Goal: Information Seeking & Learning: Learn about a topic

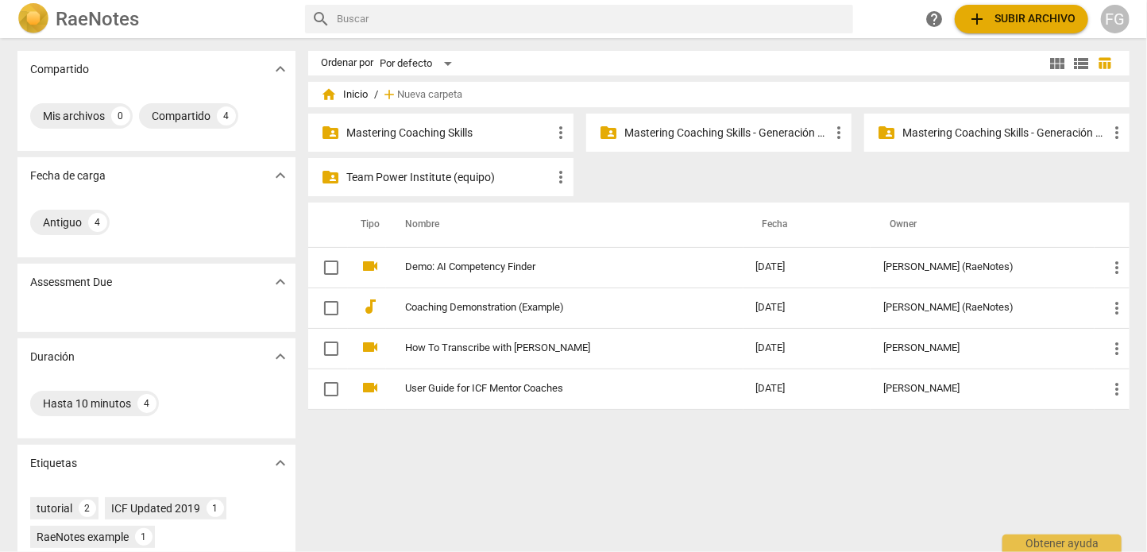
click at [709, 135] on p "Mastering Coaching Skills - Generación 31" at bounding box center [726, 133] width 205 height 17
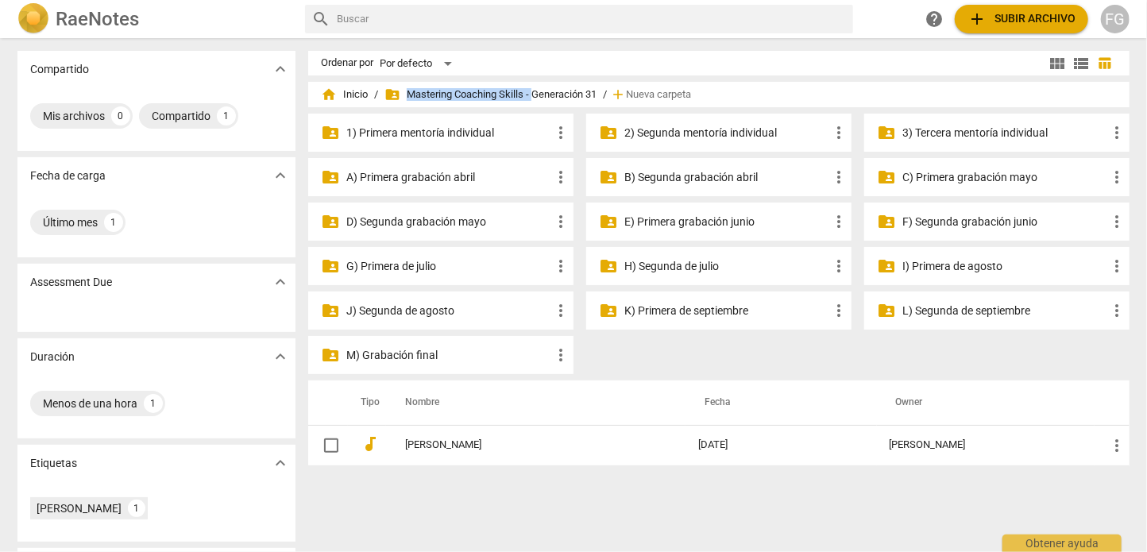
drag, startPoint x: 531, startPoint y: 96, endPoint x: 599, endPoint y: 96, distance: 67.5
click at [599, 96] on div "home Inicio / folder_shared Mastering Coaching Skills - Generación 31 / add Nue…" at bounding box center [719, 94] width 796 height 25
click at [598, 94] on div "home Inicio / folder_shared Mastering Coaching Skills - Generación 31 / add Nue…" at bounding box center [719, 94] width 796 height 25
click at [1081, 64] on span "view_list" at bounding box center [1080, 63] width 19 height 19
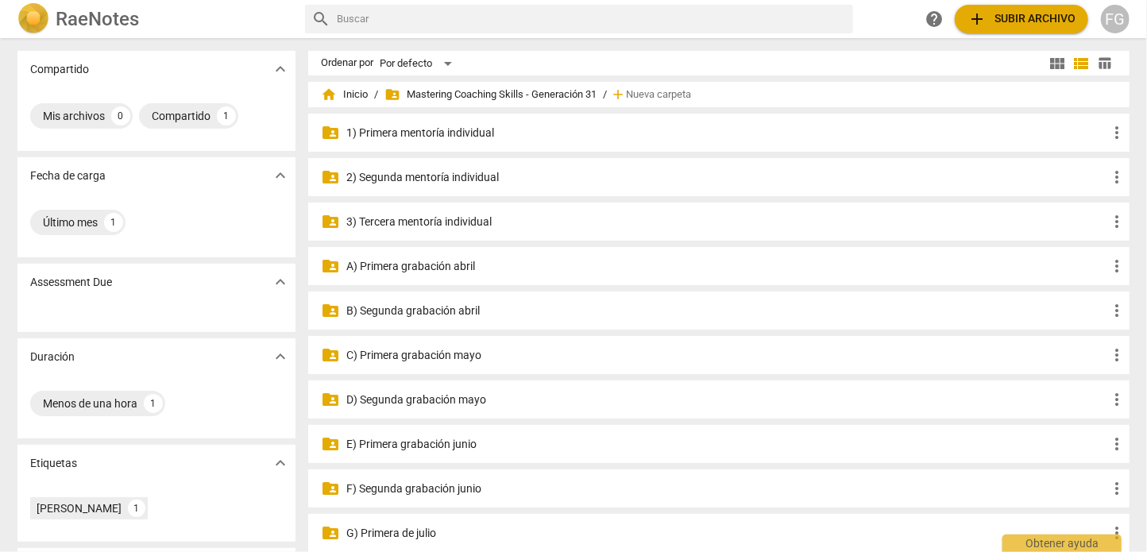
click at [430, 175] on p "2) Segunda mentoría individual" at bounding box center [726, 177] width 761 height 17
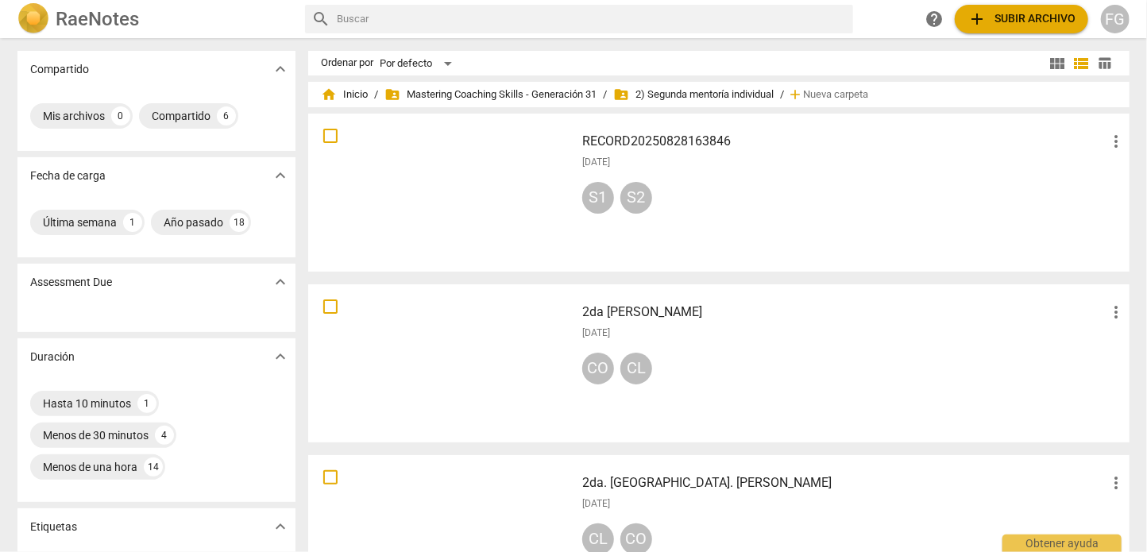
click at [1105, 58] on span "table_chart" at bounding box center [1104, 63] width 15 height 15
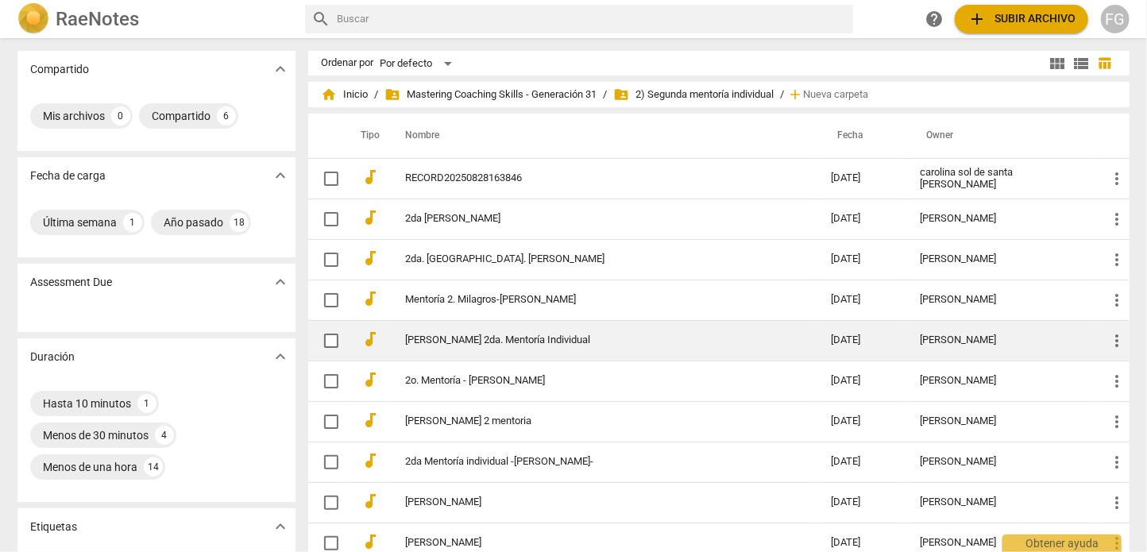
scroll to position [79, 0]
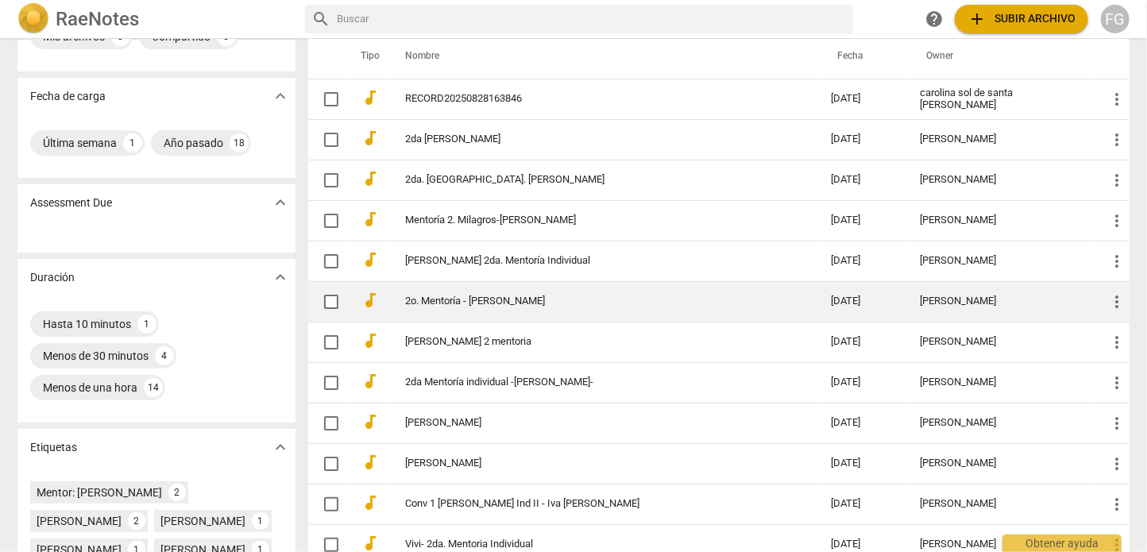
click at [704, 306] on link "2o. Mentoría - [PERSON_NAME]" at bounding box center [589, 301] width 368 height 12
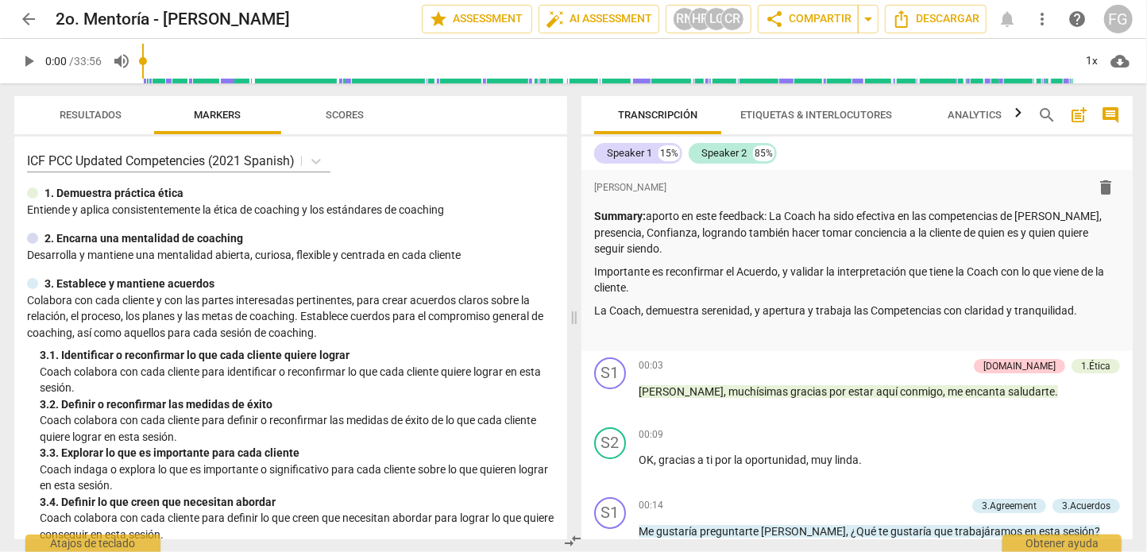
click at [26, 60] on span "play_arrow" at bounding box center [28, 61] width 19 height 19
click at [26, 63] on span "pause" at bounding box center [28, 61] width 19 height 19
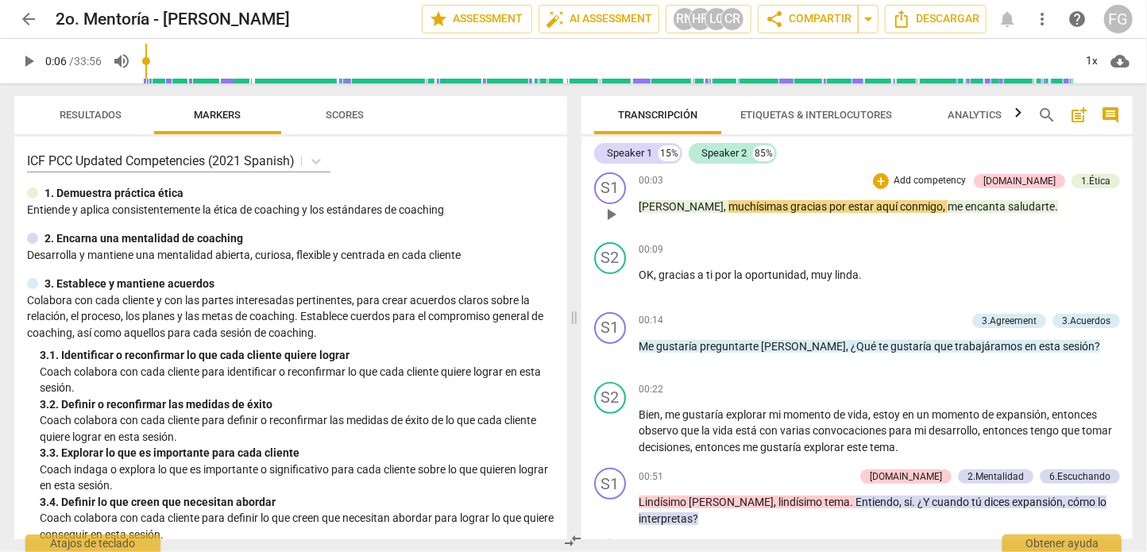
scroll to position [159, 0]
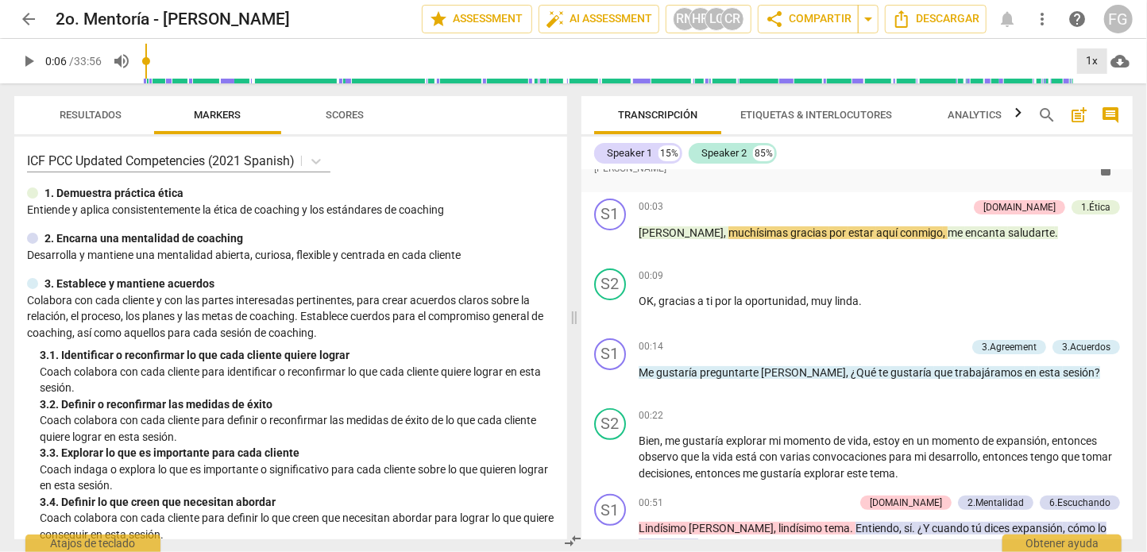
click at [1090, 60] on div "1x" at bounding box center [1092, 60] width 30 height 25
click at [1094, 98] on li "1x" at bounding box center [1103, 94] width 53 height 30
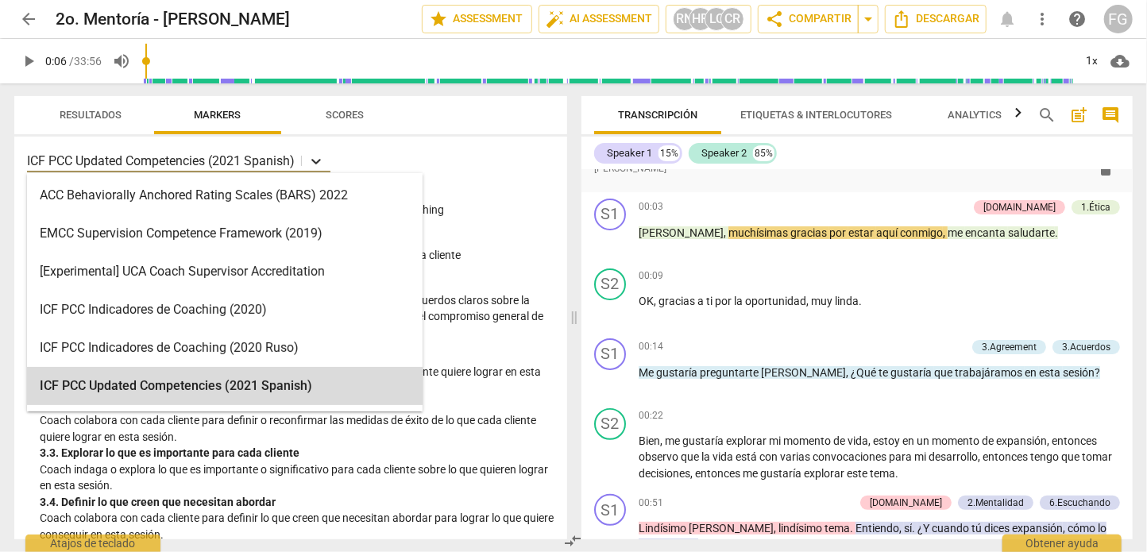
click at [318, 159] on icon at bounding box center [316, 161] width 16 height 16
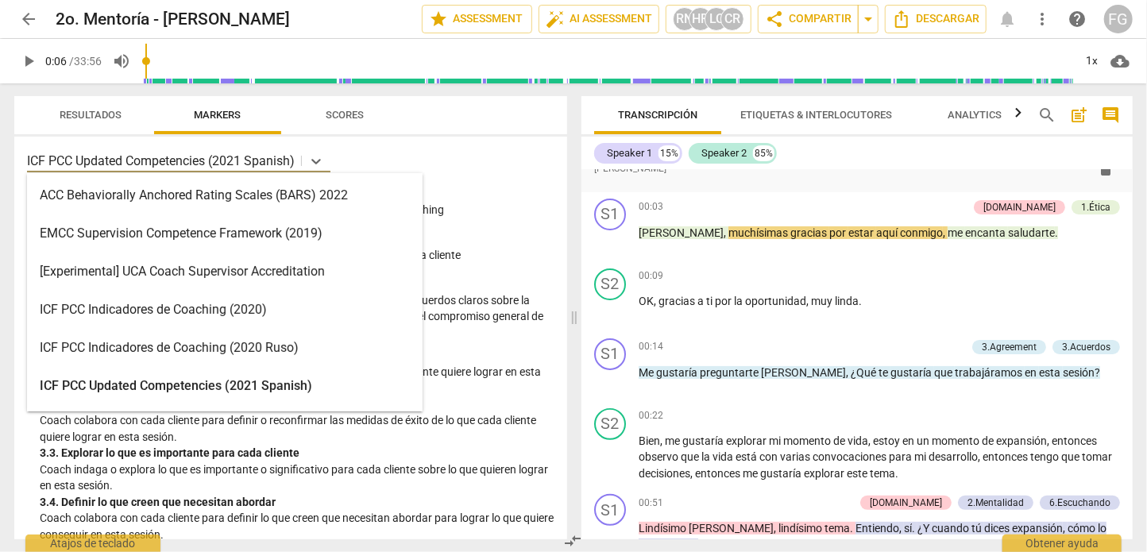
scroll to position [79, 0]
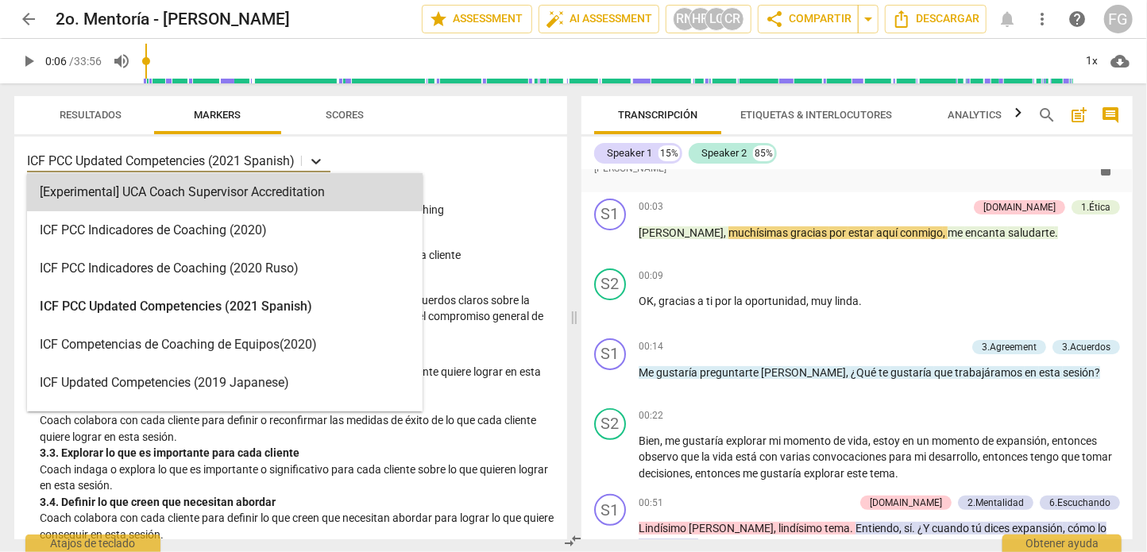
click at [320, 159] on icon at bounding box center [316, 161] width 16 height 16
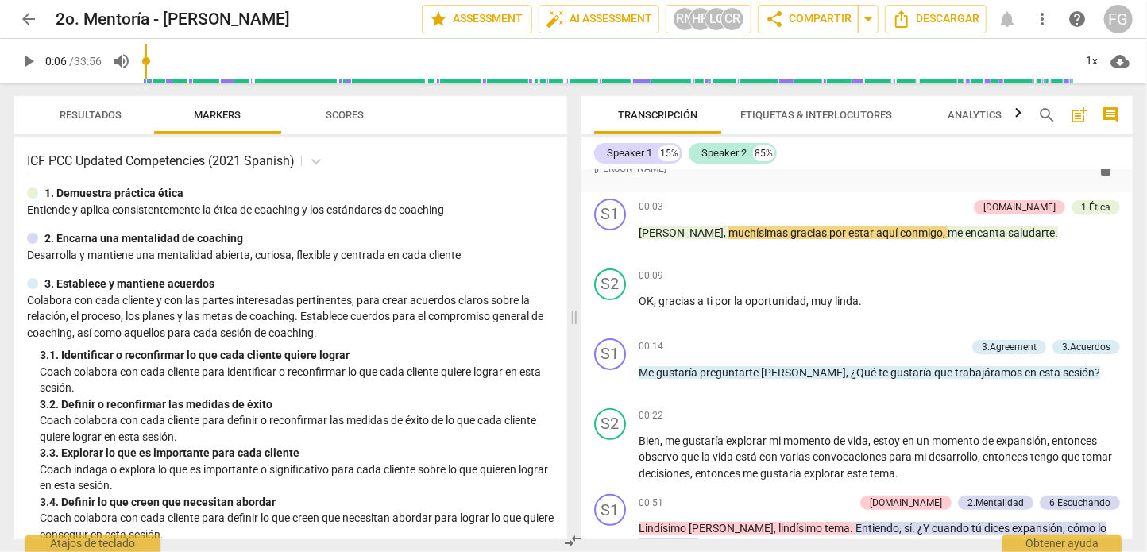
click at [163, 235] on p "2. Encarna una mentalidad de coaching" at bounding box center [143, 238] width 199 height 17
drag, startPoint x: 59, startPoint y: 189, endPoint x: 213, endPoint y: 200, distance: 154.4
click at [213, 200] on div "1. Demuestra práctica ética" at bounding box center [290, 193] width 527 height 17
drag, startPoint x: 27, startPoint y: 214, endPoint x: 79, endPoint y: 214, distance: 52.4
click at [79, 214] on p "Entiende y aplica consistentemente la ética de coaching y los estándares de c…" at bounding box center [290, 210] width 527 height 17
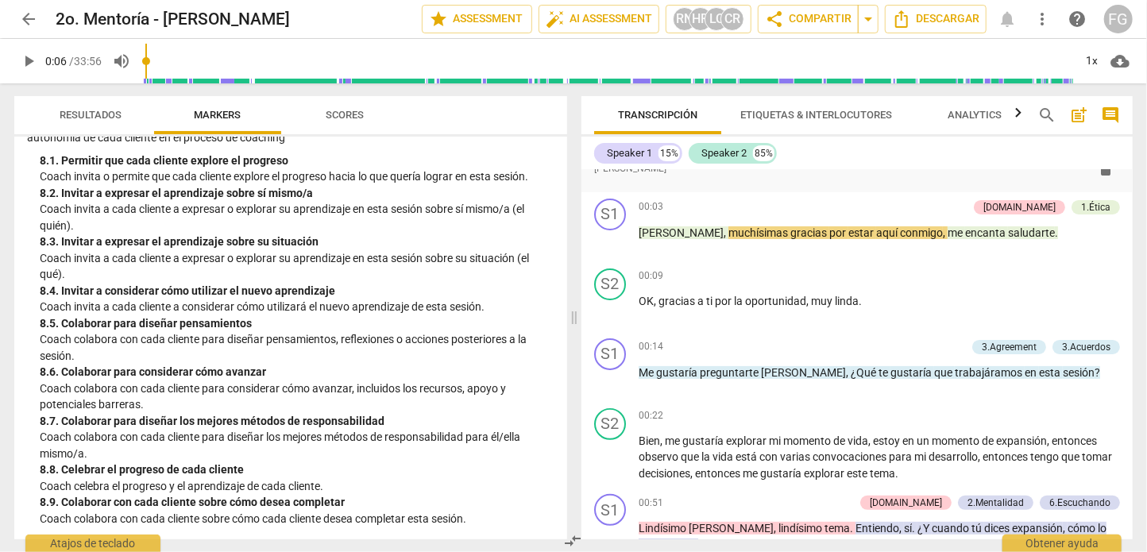
scroll to position [1912, 0]
click at [110, 120] on span "Resultados" at bounding box center [91, 115] width 62 height 12
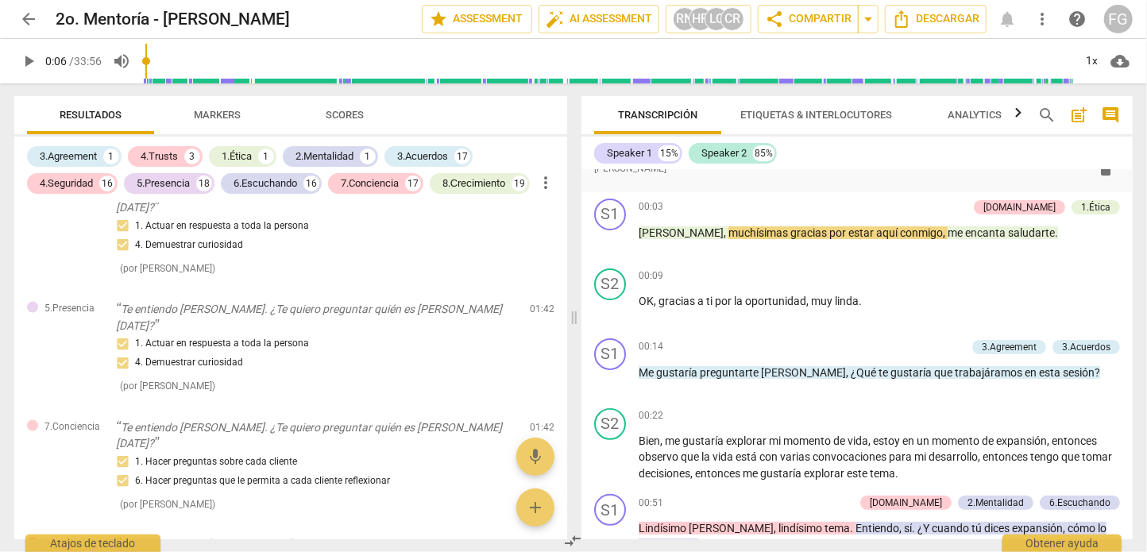
scroll to position [1270, 0]
click at [317, 112] on span "Scores" at bounding box center [344, 115] width 76 height 21
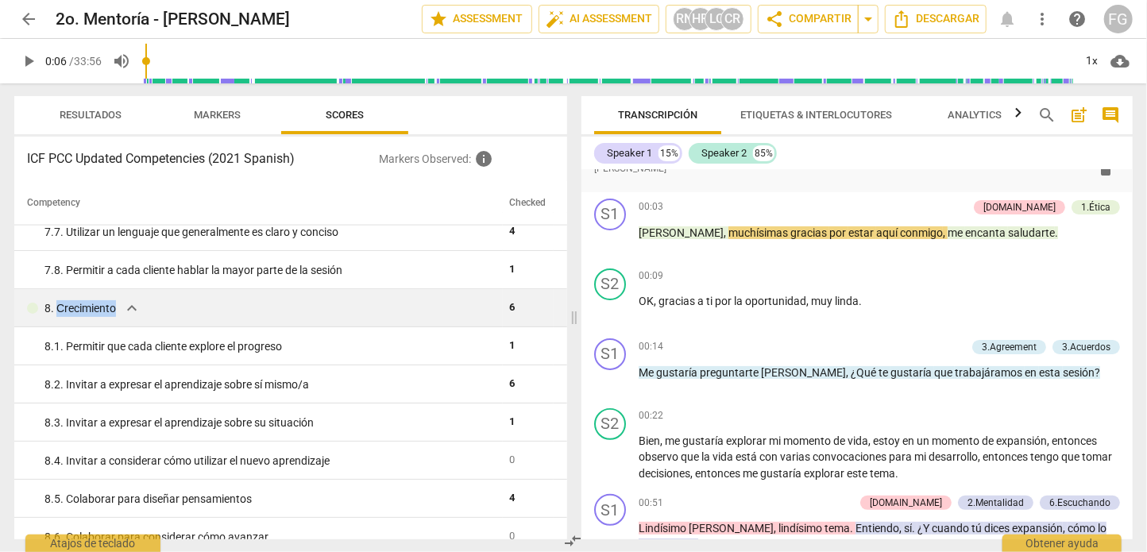
drag, startPoint x: 56, startPoint y: 306, endPoint x: 121, endPoint y: 311, distance: 64.6
click at [121, 311] on div "8. Сrecimiento expand_more" at bounding box center [261, 308] width 469 height 19
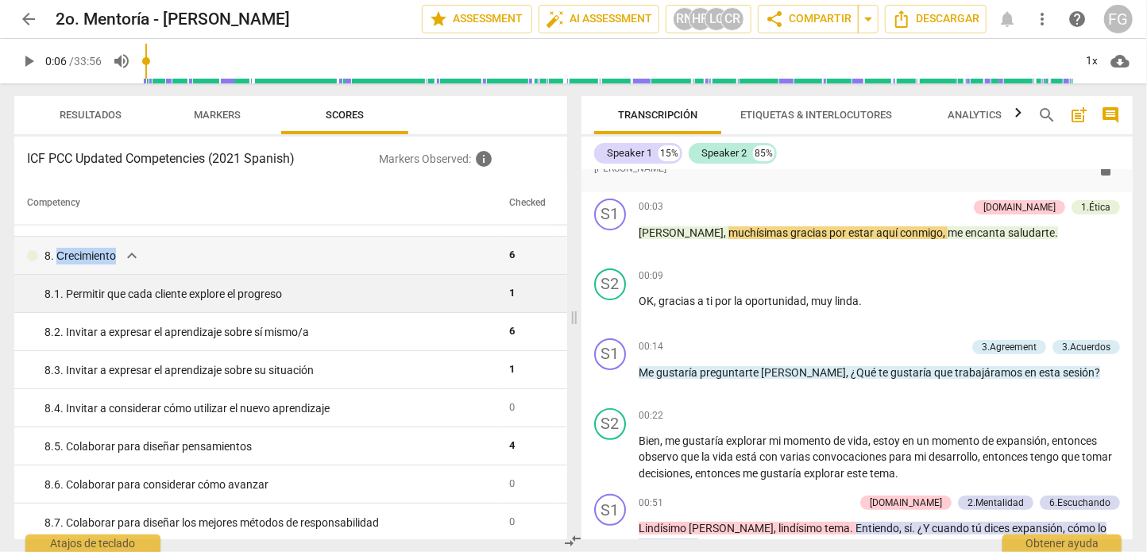
scroll to position [1350, 0]
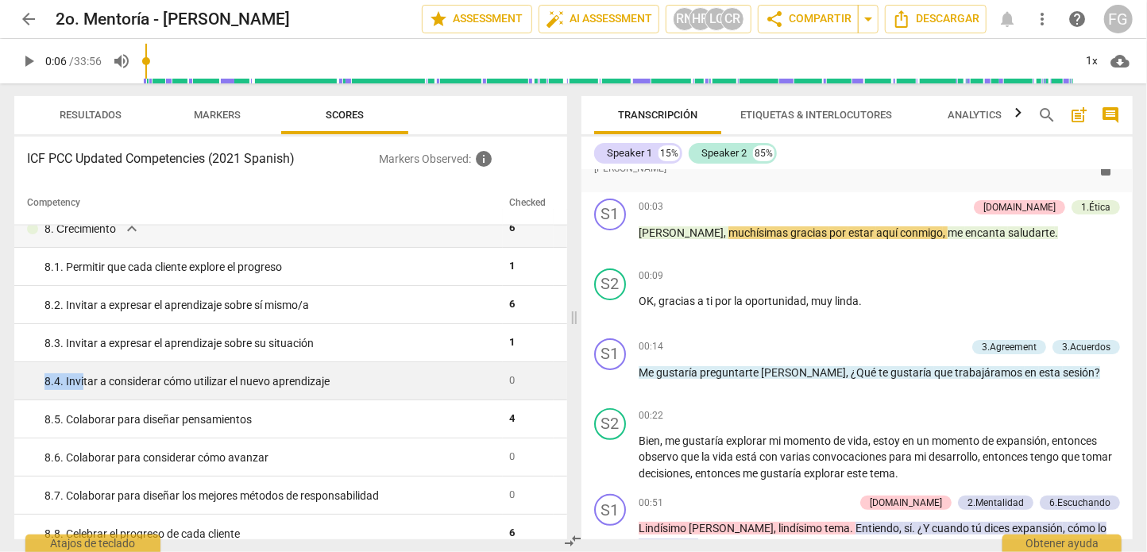
drag, startPoint x: 43, startPoint y: 381, endPoint x: 86, endPoint y: 381, distance: 42.9
click at [86, 381] on td "8. 4. Invitar a considerar cómo utilizar el nuevo aprendizaje" at bounding box center [258, 381] width 488 height 38
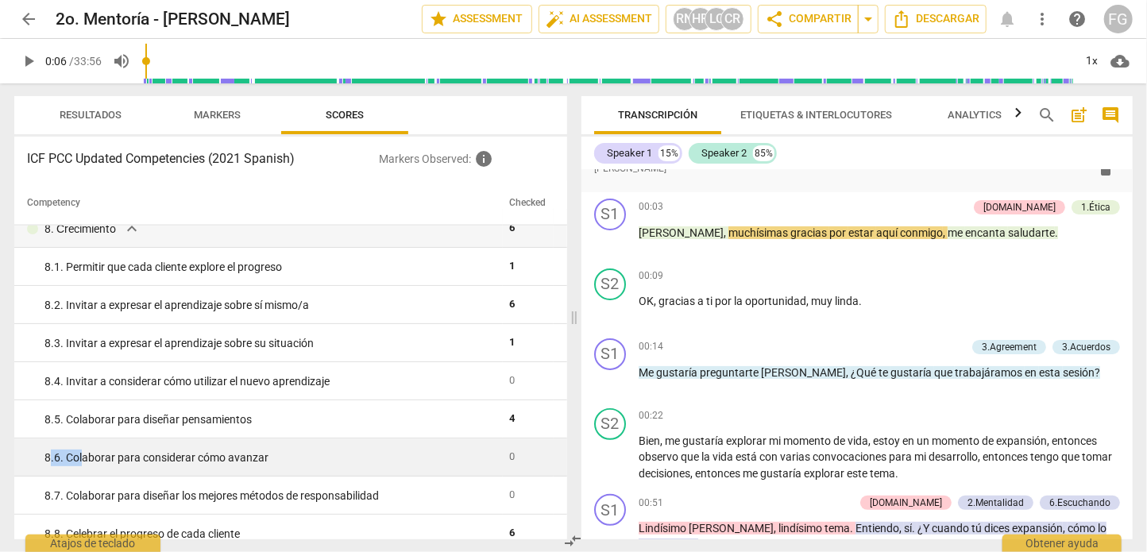
drag, startPoint x: 49, startPoint y: 461, endPoint x: 87, endPoint y: 465, distance: 37.5
click at [87, 465] on div "8. 6. Colaborar para considerar cómo avanzar" at bounding box center [270, 457] width 452 height 17
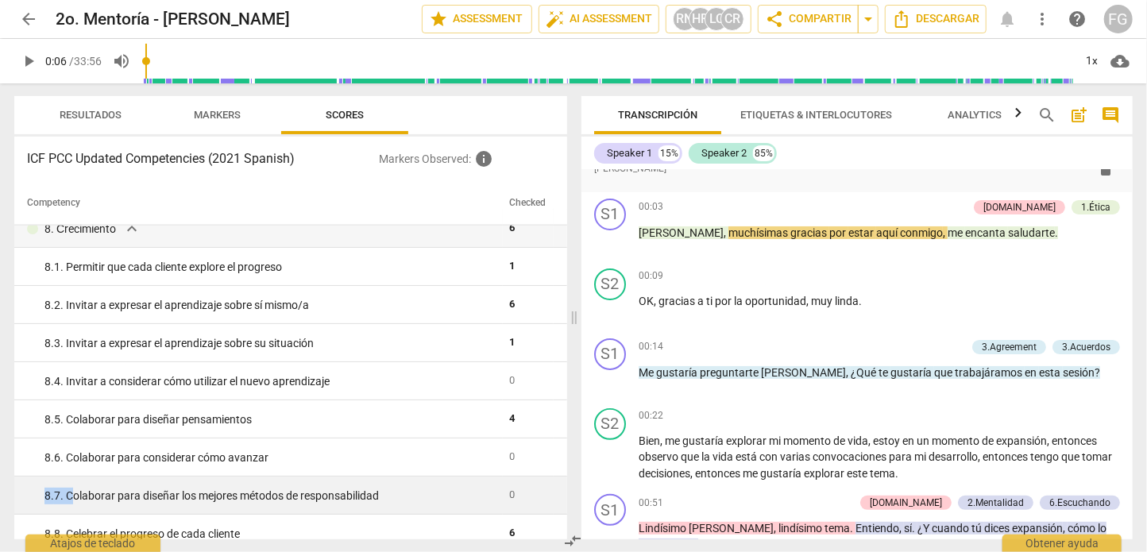
drag, startPoint x: 44, startPoint y: 492, endPoint x: 80, endPoint y: 499, distance: 36.3
click at [76, 498] on div "8. 7. Colaborar para diseñar los mejores métodos de responsabilidad" at bounding box center [270, 496] width 452 height 17
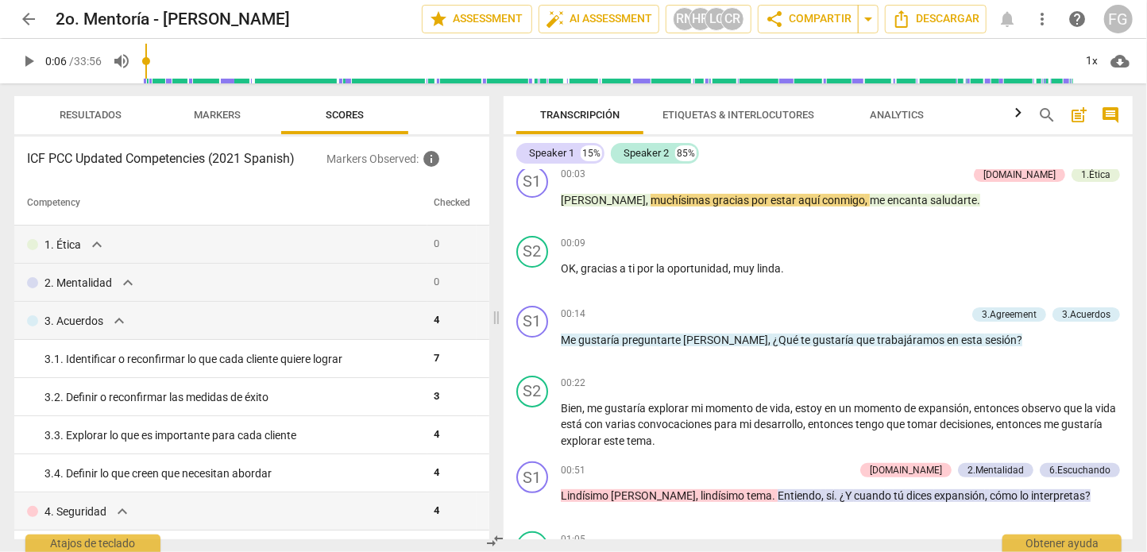
scroll to position [124, 0]
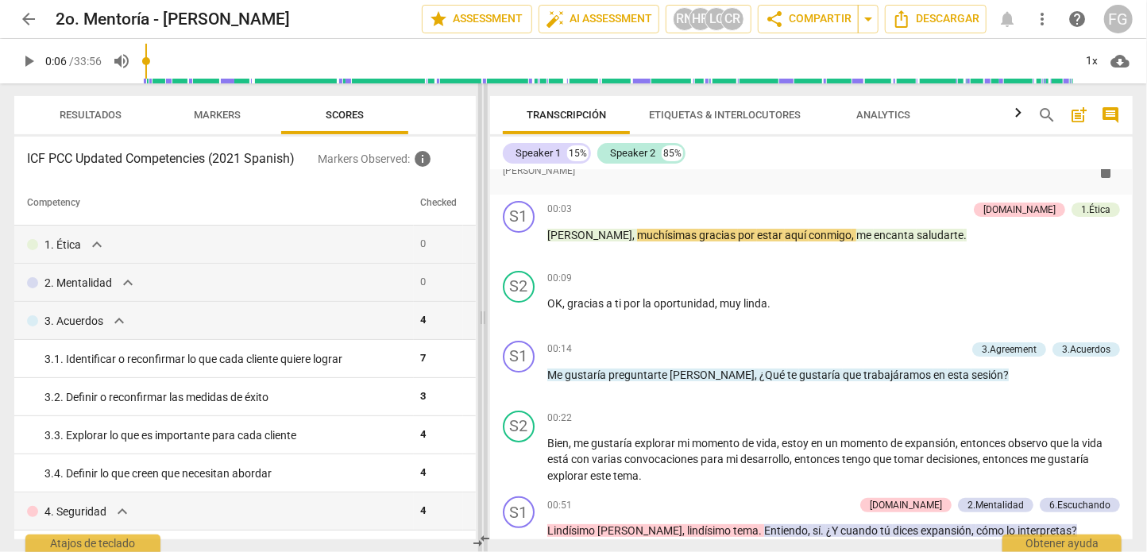
drag, startPoint x: 572, startPoint y: 191, endPoint x: 479, endPoint y: 195, distance: 93.8
click at [479, 195] on span at bounding box center [483, 317] width 10 height 468
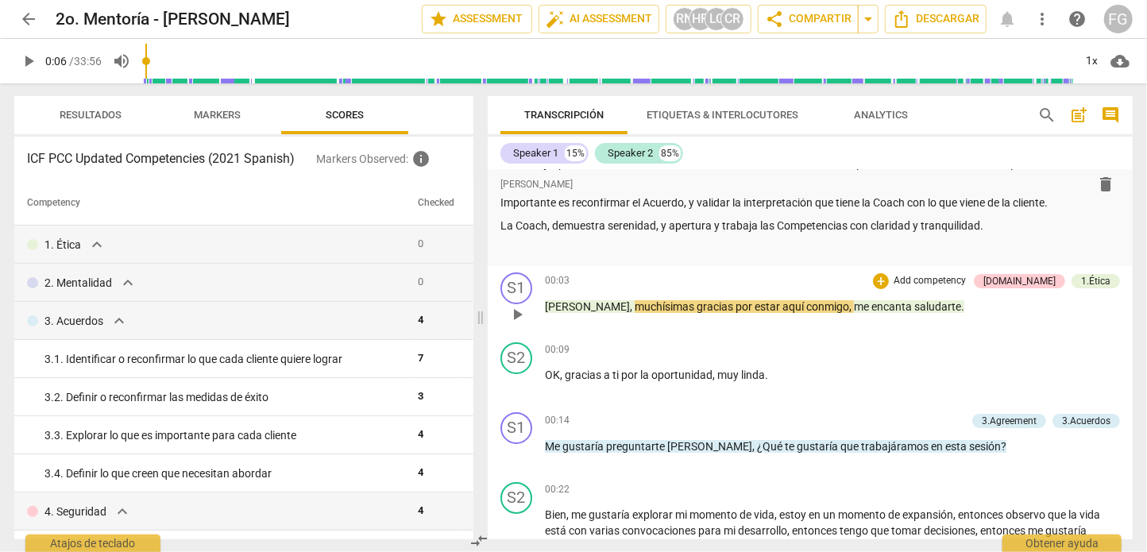
scroll to position [79, 0]
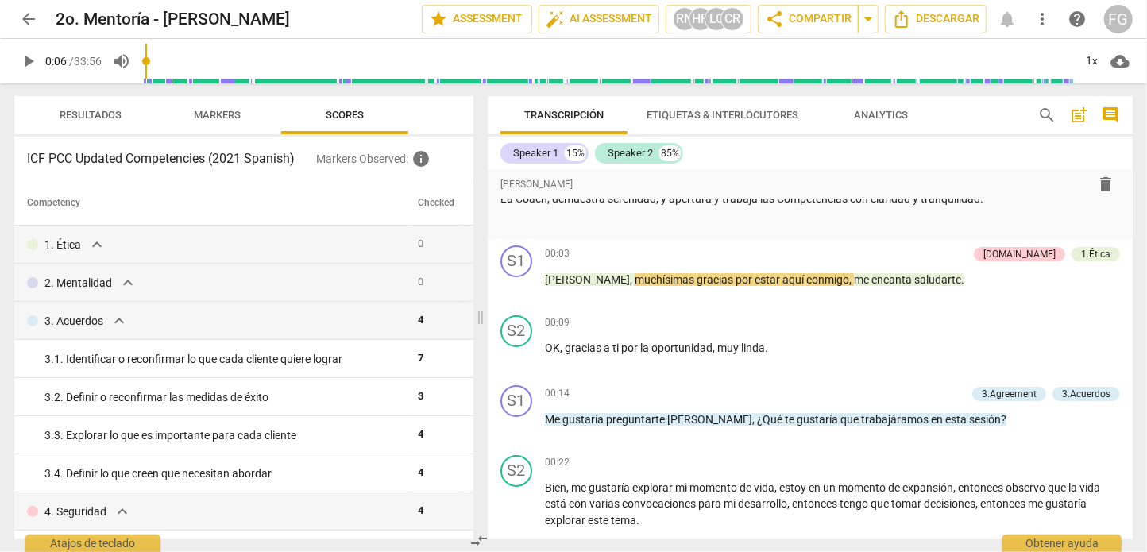
click at [22, 63] on span "play_arrow" at bounding box center [28, 61] width 19 height 19
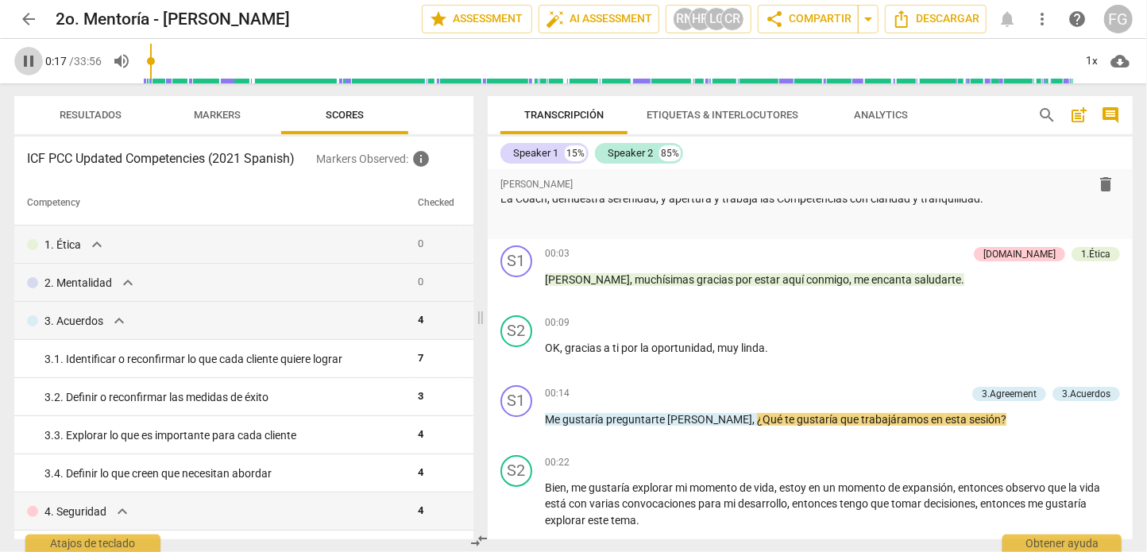
click at [22, 63] on span "pause" at bounding box center [28, 61] width 19 height 19
type input "18"
click at [875, 395] on div "+" at bounding box center [879, 394] width 16 height 16
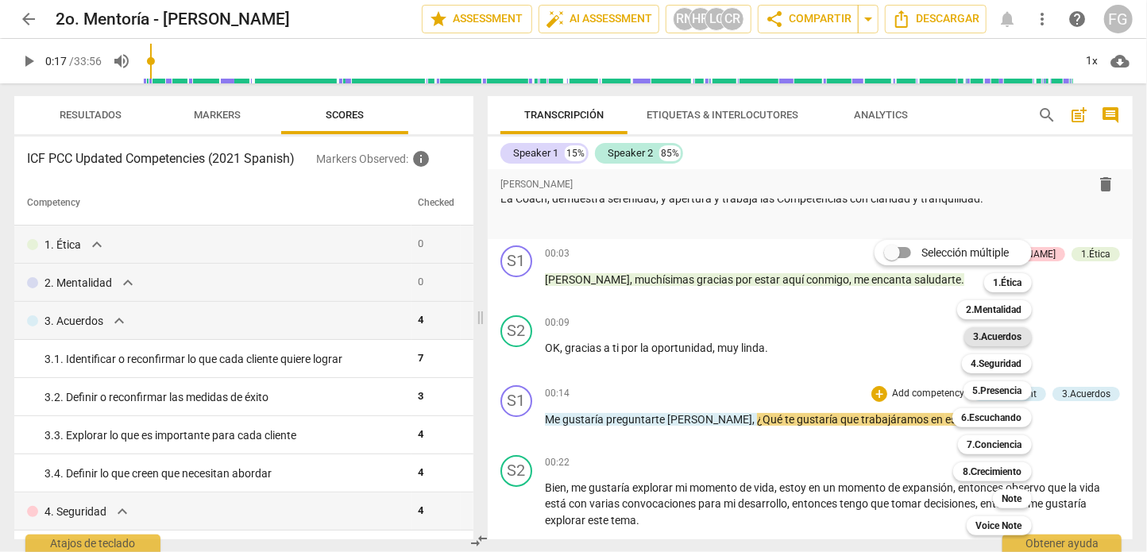
click at [1017, 337] on b "3.Acuerdos" at bounding box center [997, 336] width 48 height 19
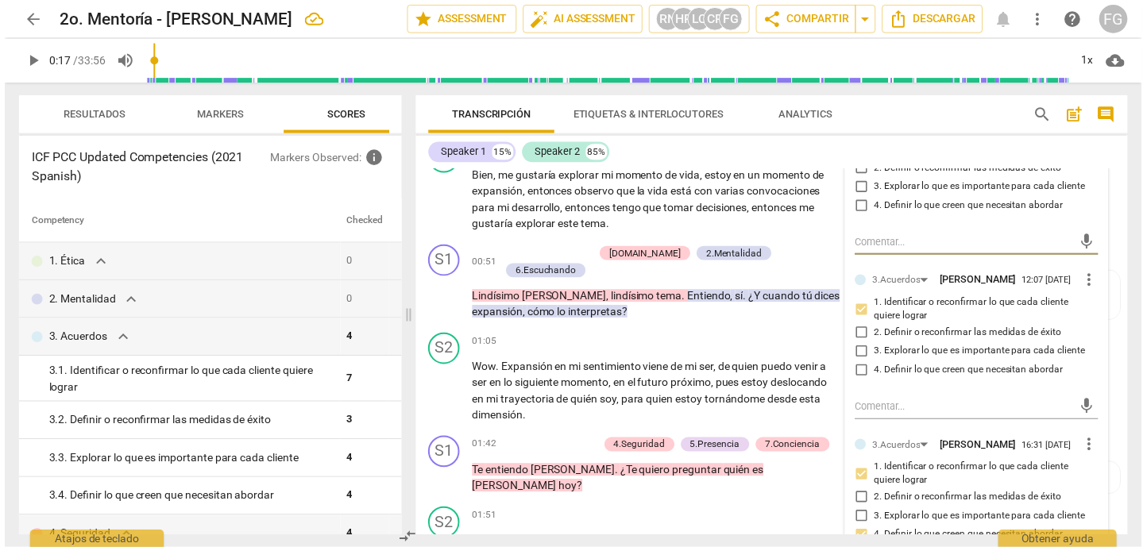
scroll to position [389, 0]
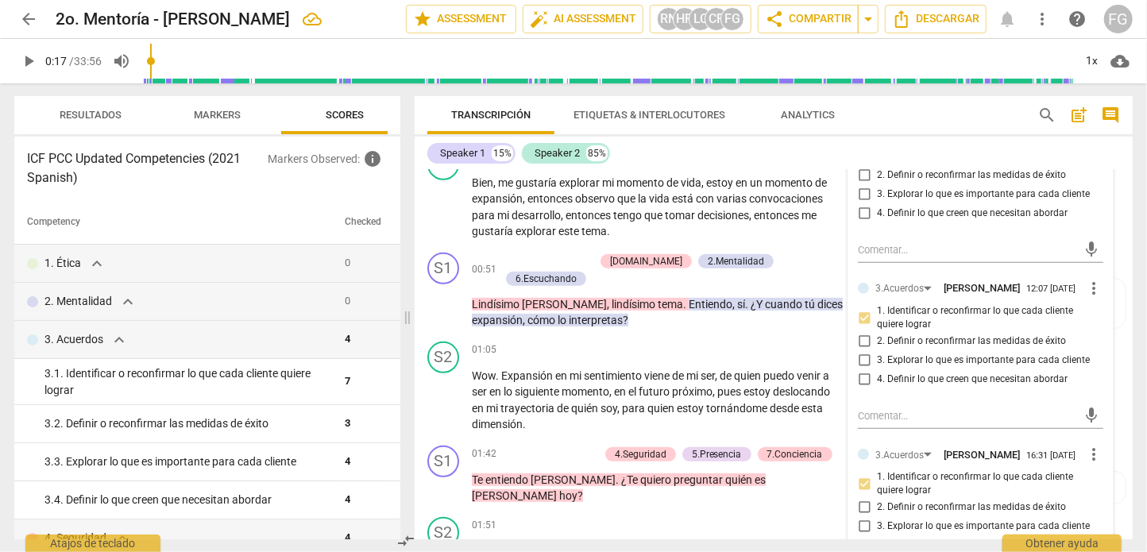
drag, startPoint x: 942, startPoint y: 310, endPoint x: 1027, endPoint y: 312, distance: 85.0
click at [1026, 295] on div "3.Acuerdos [PERSON_NAME]" at bounding box center [950, 287] width 151 height 14
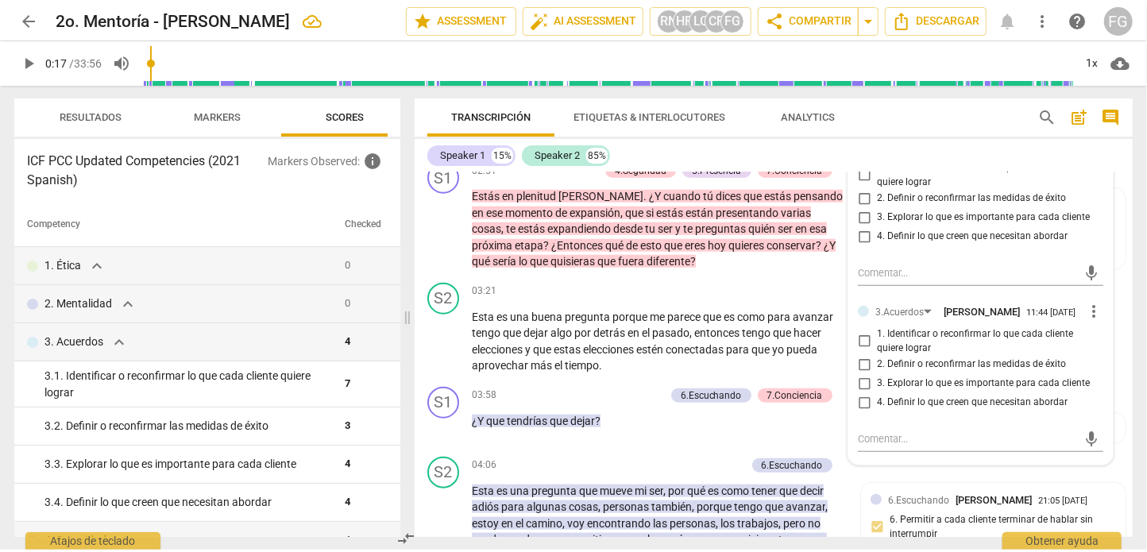
scroll to position [945, 0]
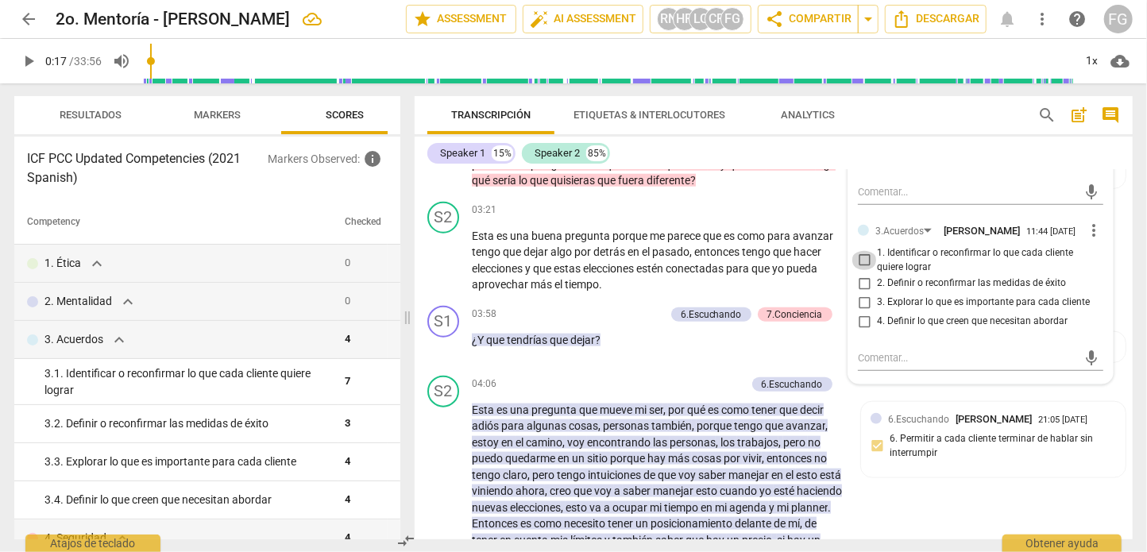
click at [858, 270] on input "1. Identificar o reconfirmar lo que cada cliente quiere lograr" at bounding box center [863, 260] width 25 height 19
click at [862, 270] on input "1. Identificar o reconfirmar lo que cada cliente quiere lograr" at bounding box center [863, 260] width 25 height 19
checkbox input "true"
click at [900, 365] on textarea at bounding box center [968, 357] width 220 height 15
type textarea "M"
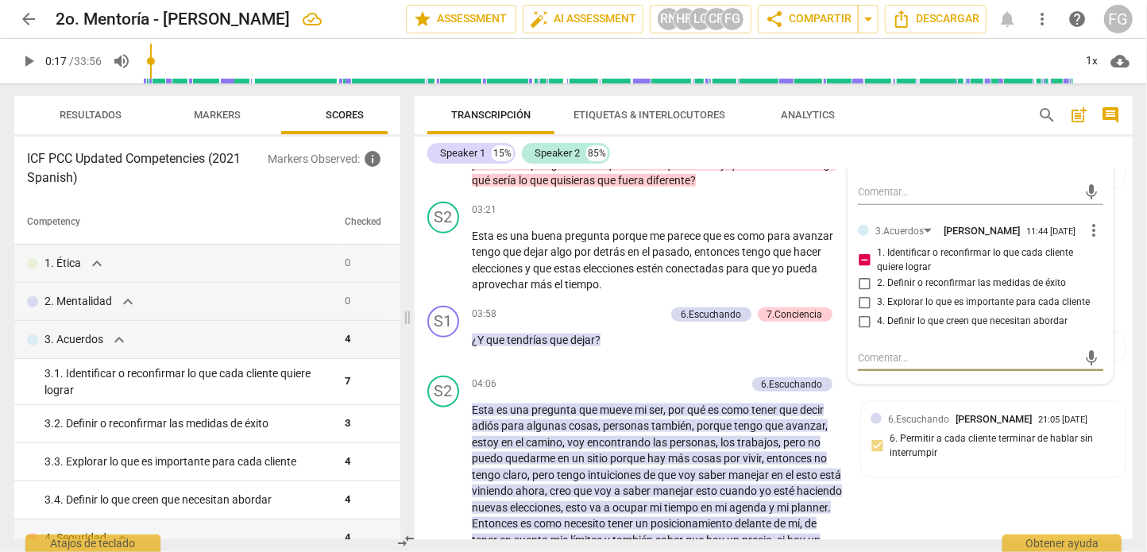
type textarea "M"
type textarea "Me"
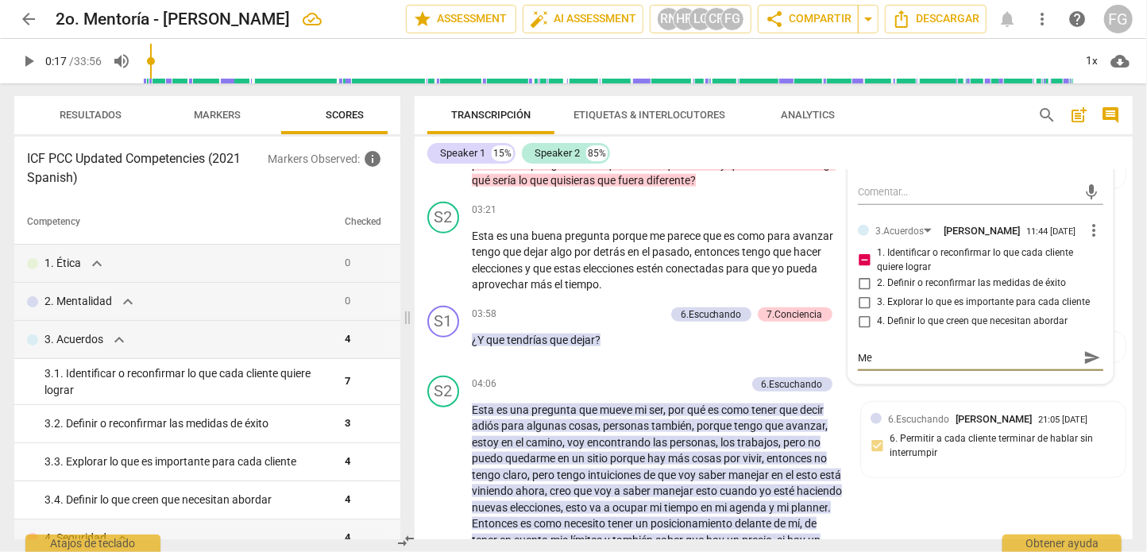
type textarea "Me p"
type textarea "Me pa"
type textarea "Me par"
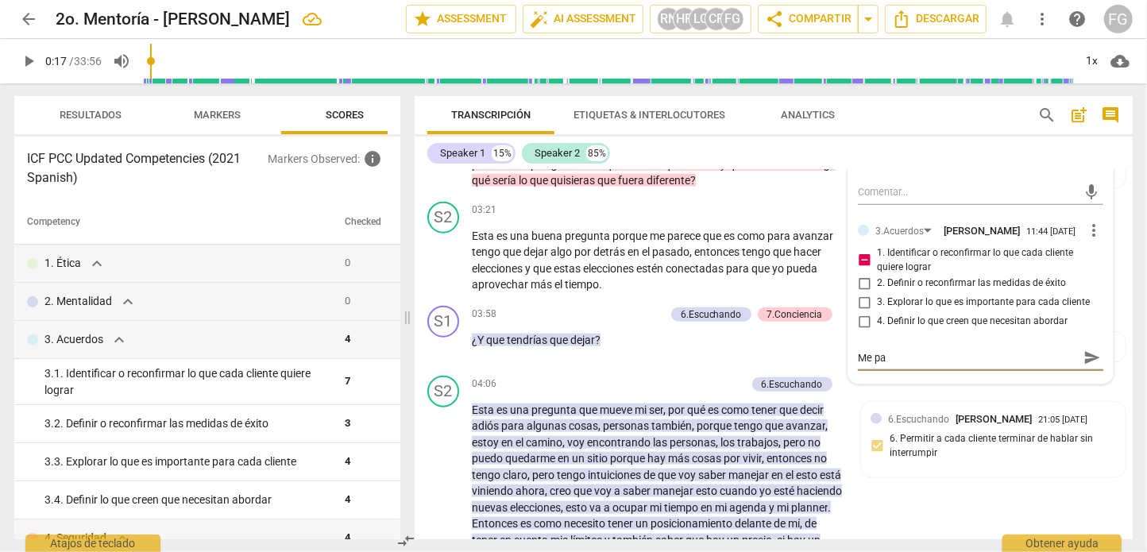
type textarea "Me par"
type textarea "Me pare"
type textarea "Me parec"
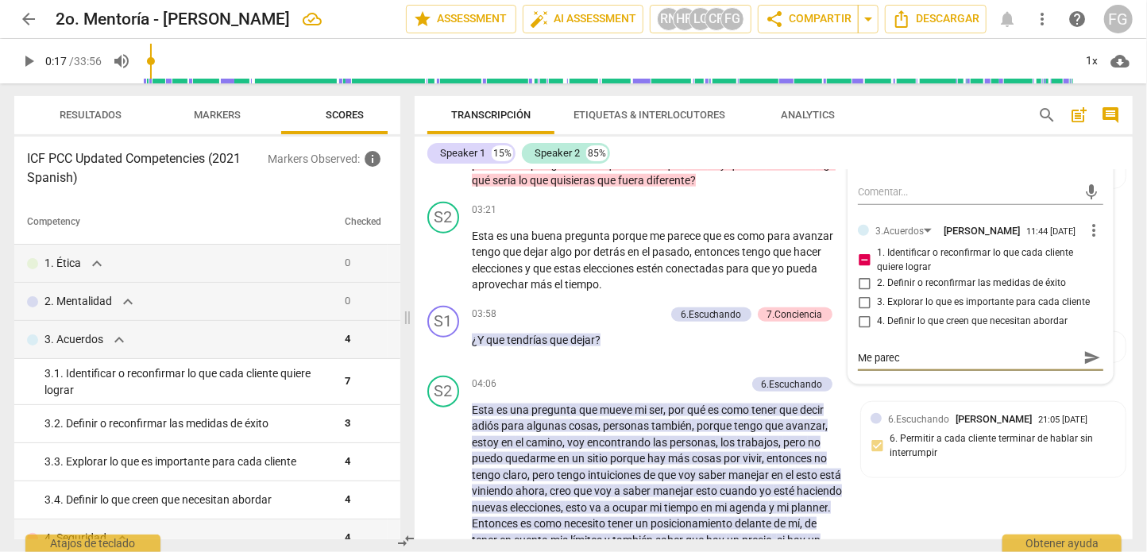
type textarea "Me parece"
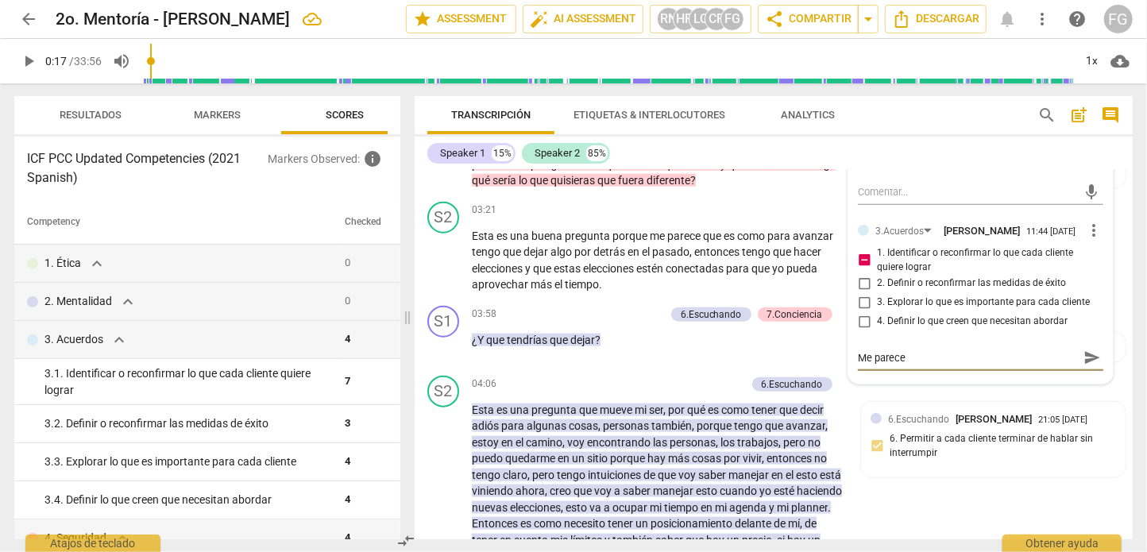
drag, startPoint x: 943, startPoint y: 460, endPoint x: 854, endPoint y: 466, distance: 88.4
click at [858, 365] on textarea "Me parece" at bounding box center [968, 357] width 220 height 15
click at [861, 270] on input "1. Identificar o reconfirmar lo que cada cliente quiere lograr" at bounding box center [863, 260] width 25 height 19
checkbox input "false"
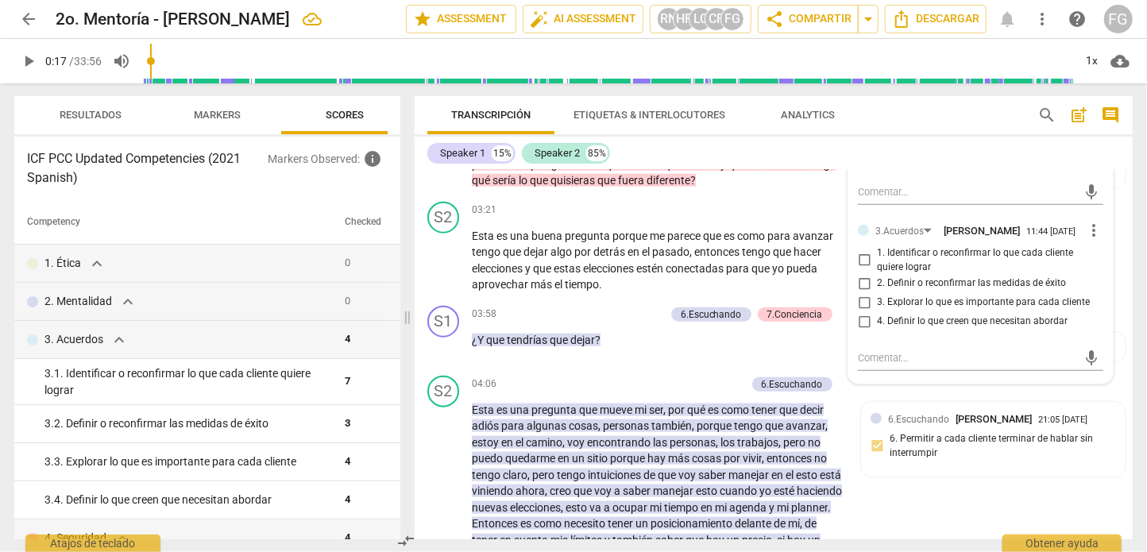
click at [1089, 240] on span "more_vert" at bounding box center [1093, 230] width 19 height 19
click at [1103, 352] on li "Borrar" at bounding box center [1106, 348] width 56 height 30
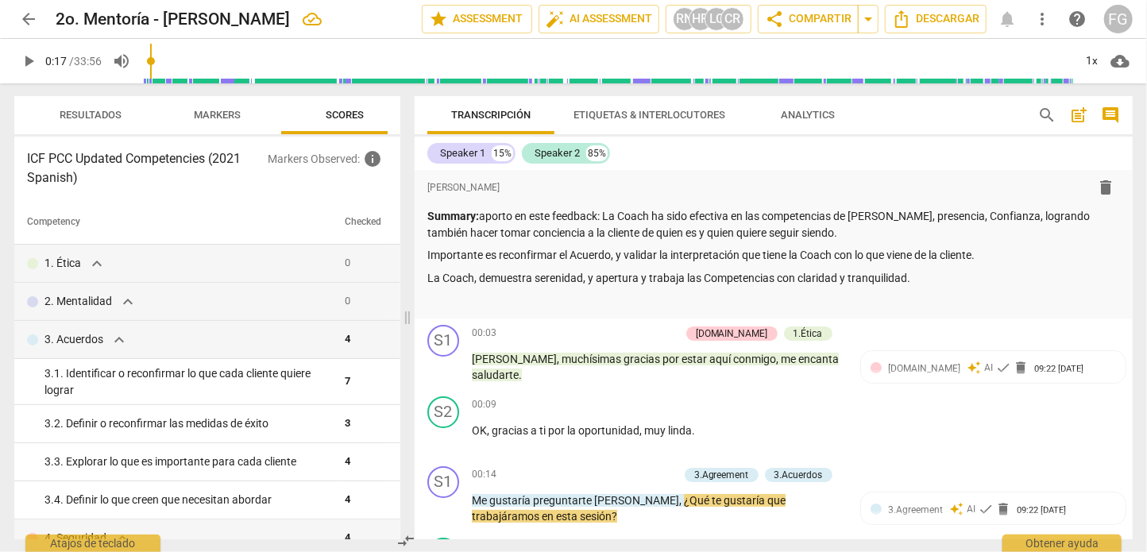
click at [180, 111] on span "Markers" at bounding box center [217, 115] width 85 height 21
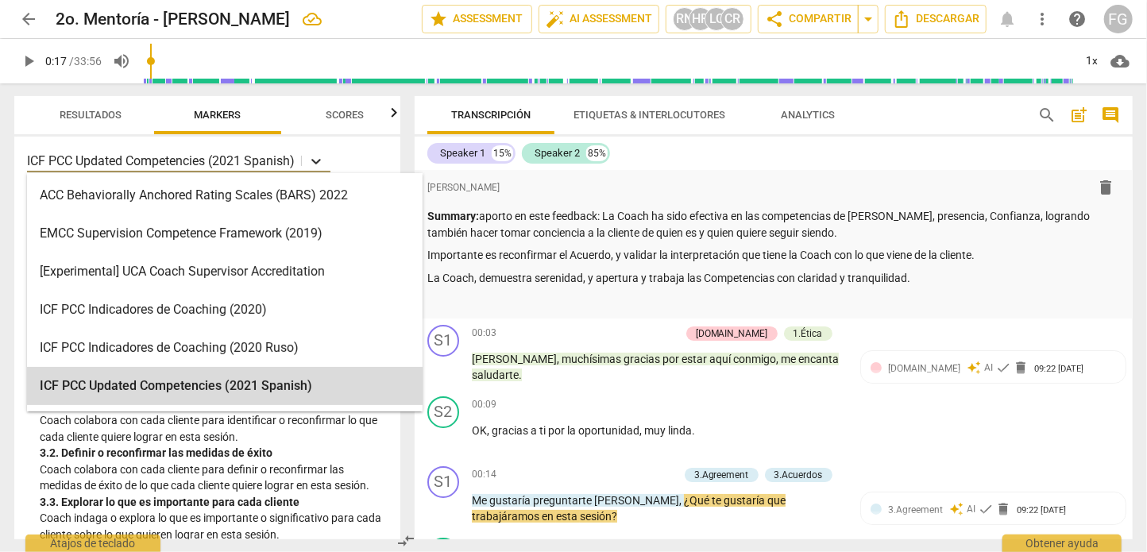
click at [324, 164] on icon at bounding box center [316, 161] width 16 height 16
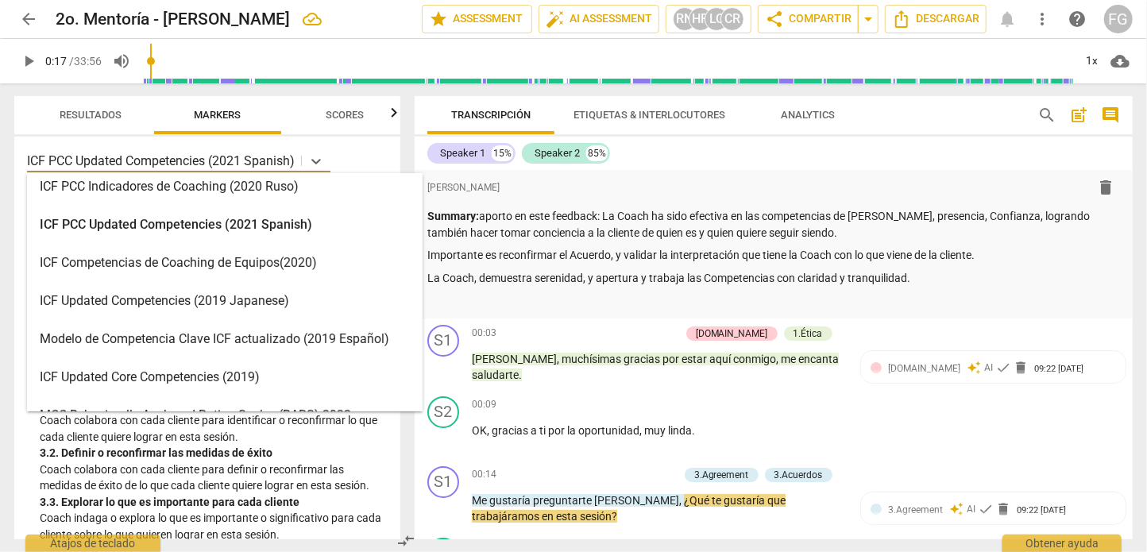
scroll to position [136, 0]
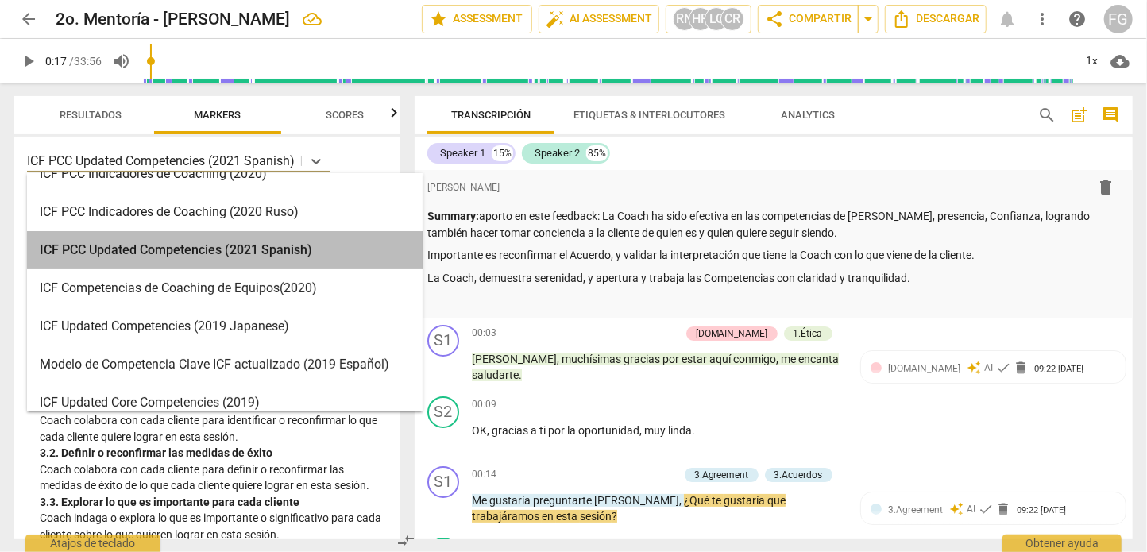
click at [255, 251] on div "ICF PCC Updated Competencies (2021 Spanish)" at bounding box center [224, 250] width 395 height 38
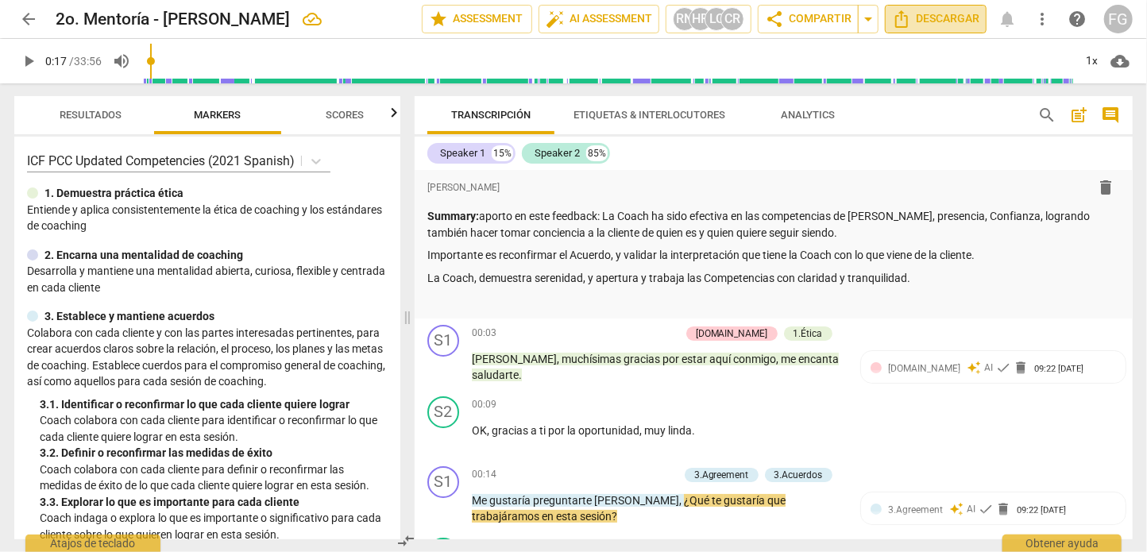
click at [947, 22] on span "Descargar" at bounding box center [935, 19] width 87 height 19
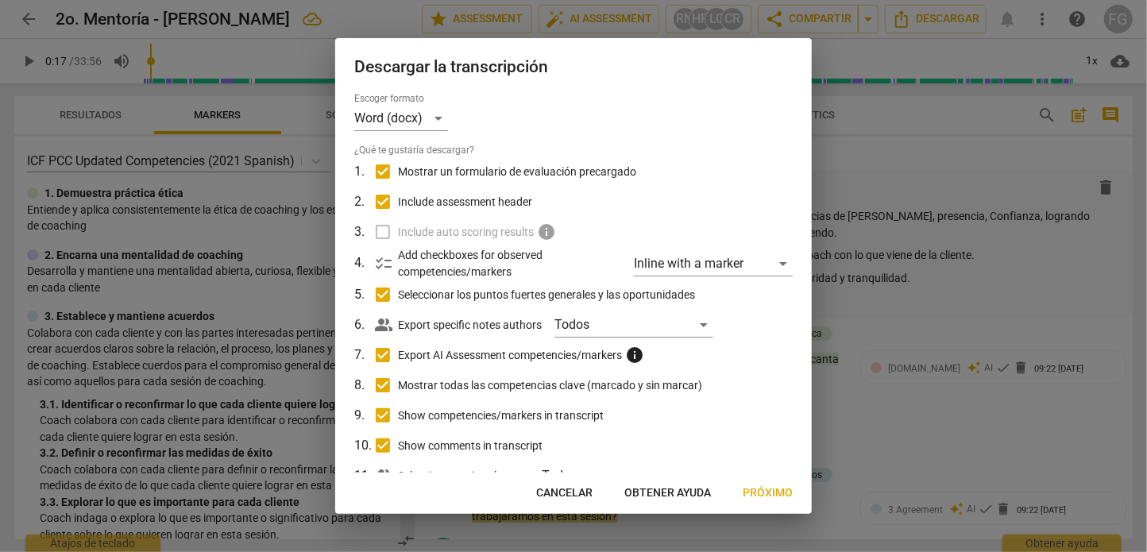
scroll to position [55, 0]
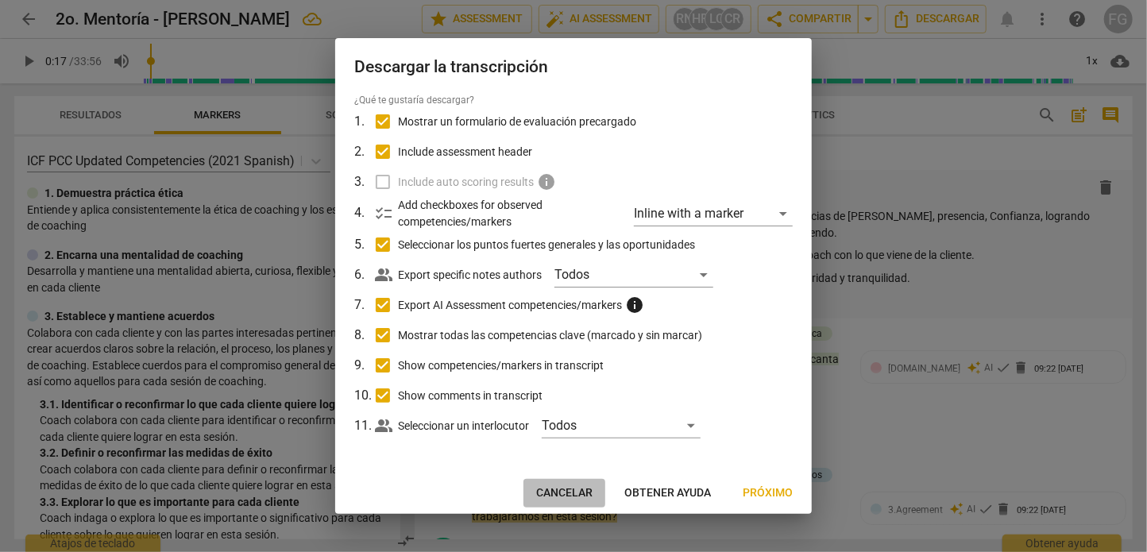
click at [550, 498] on span "Cancelar" at bounding box center [564, 493] width 56 height 16
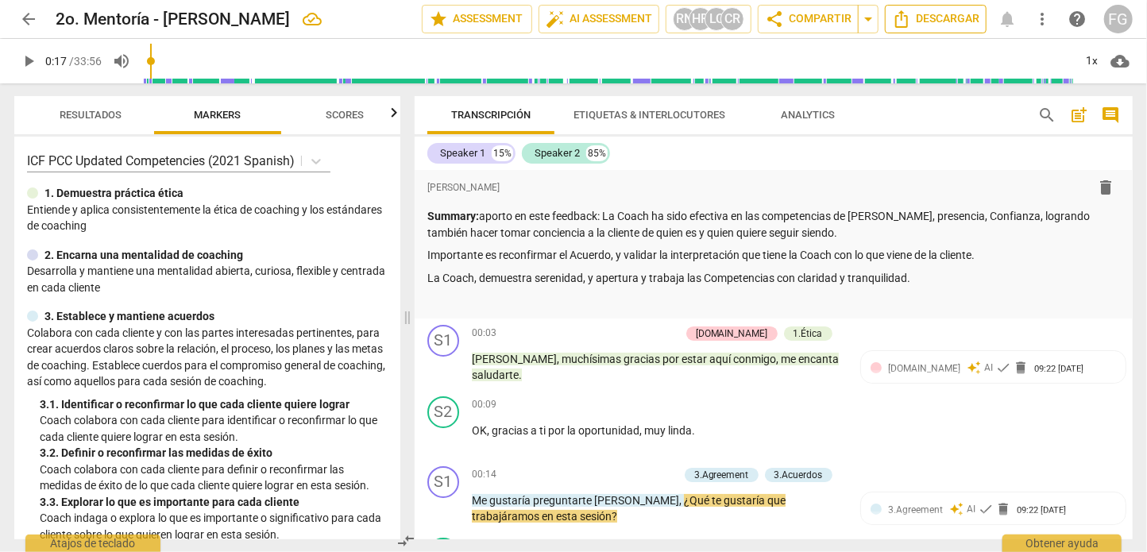
click at [939, 16] on span "Descargar" at bounding box center [935, 19] width 87 height 19
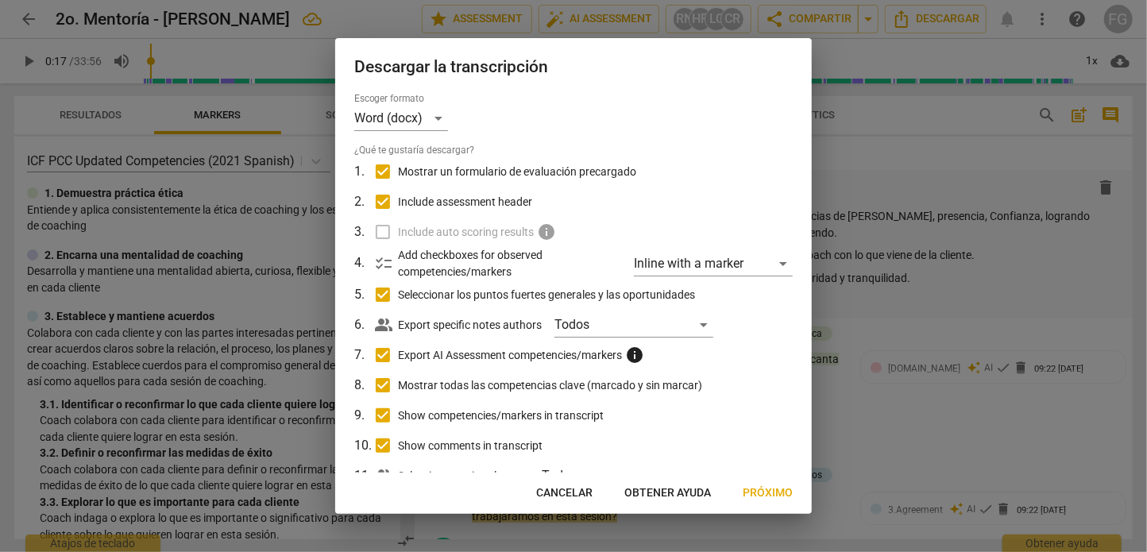
click at [769, 487] on span "Próximo" at bounding box center [767, 493] width 50 height 16
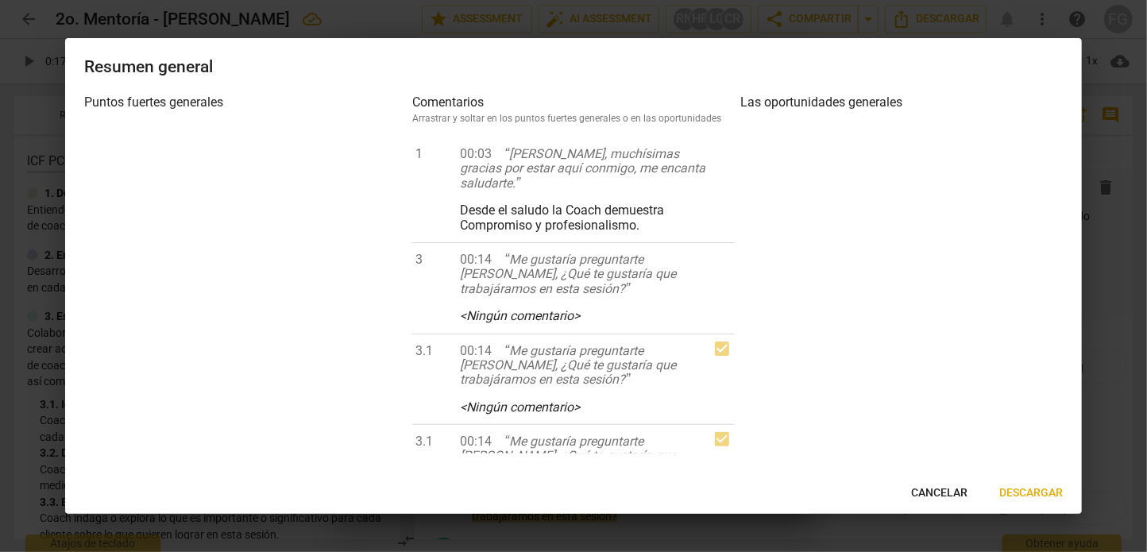
click at [954, 491] on span "Cancelar" at bounding box center [939, 493] width 56 height 16
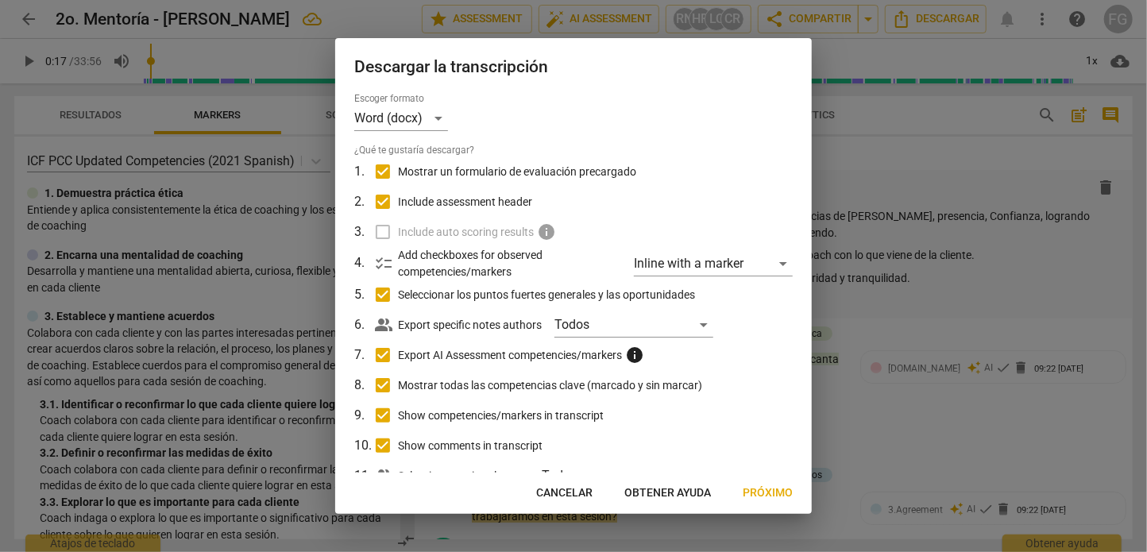
click at [557, 487] on span "Cancelar" at bounding box center [564, 493] width 56 height 16
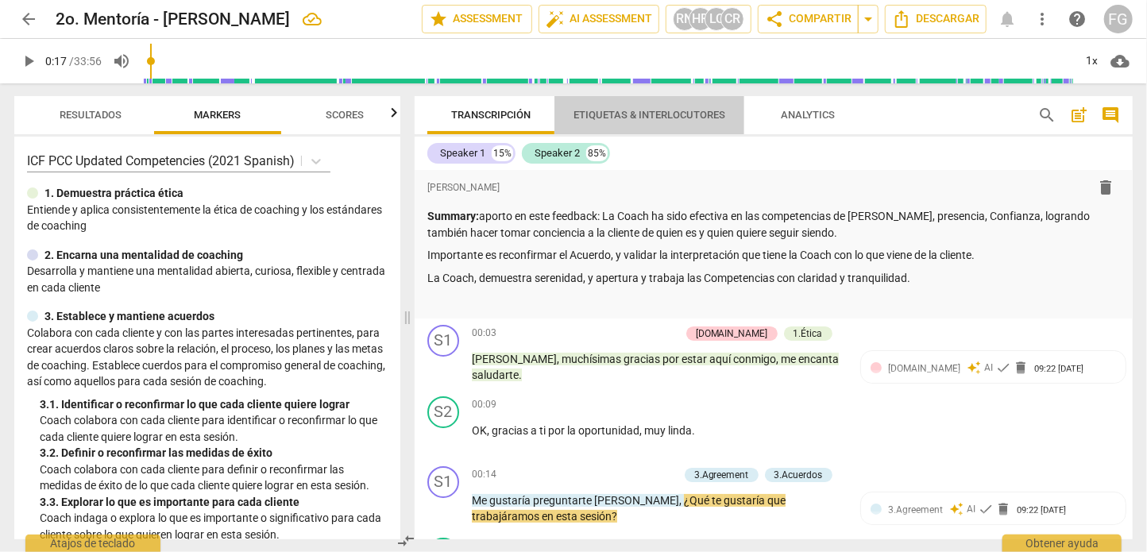
click at [661, 112] on span "Etiquetas & Interlocutores" at bounding box center [649, 115] width 152 height 12
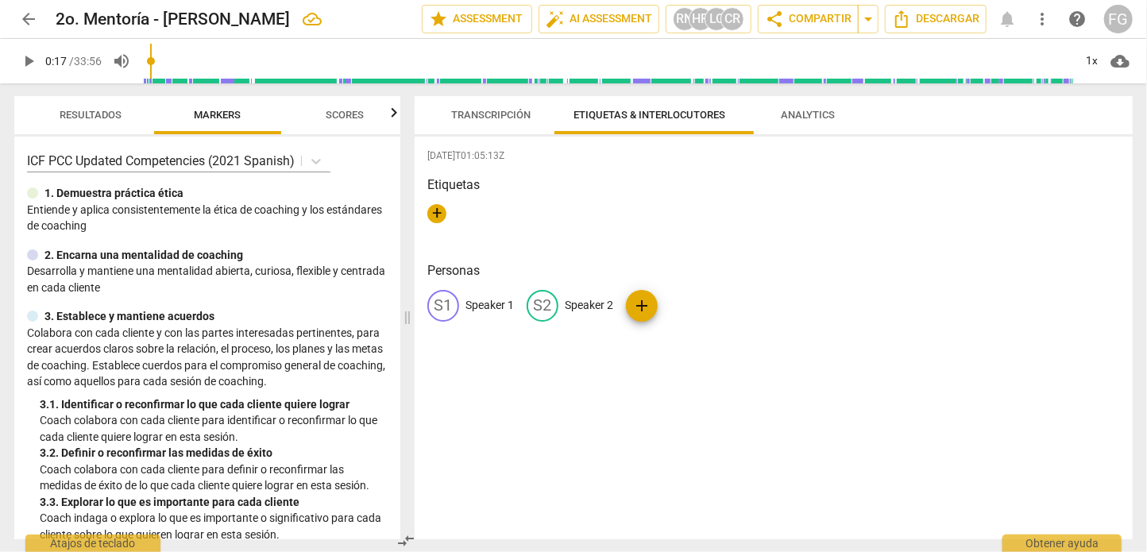
click at [835, 114] on span "Analytics" at bounding box center [808, 115] width 54 height 12
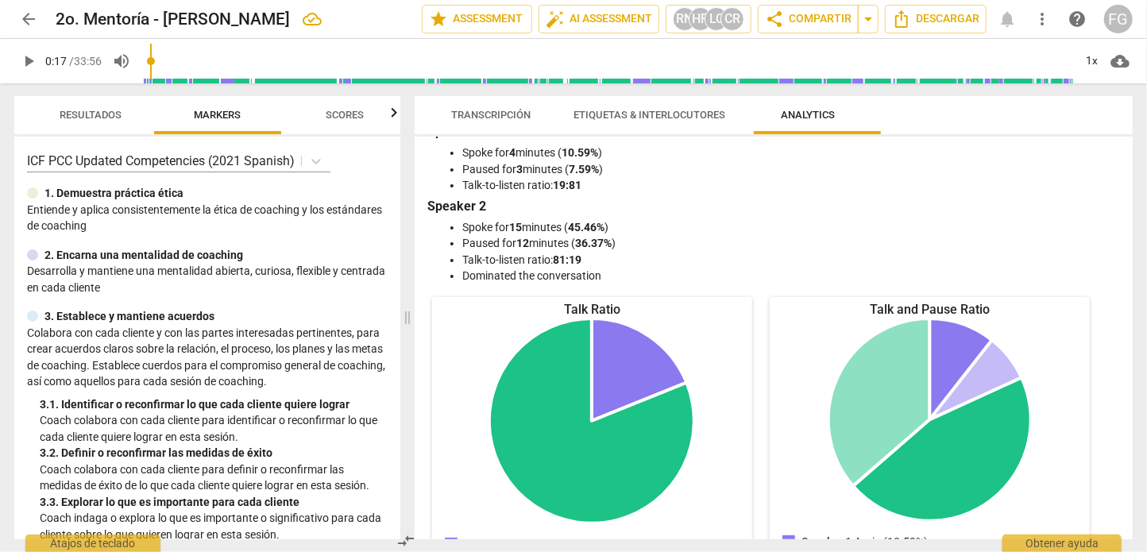
scroll to position [0, 0]
